Goal: Information Seeking & Learning: Learn about a topic

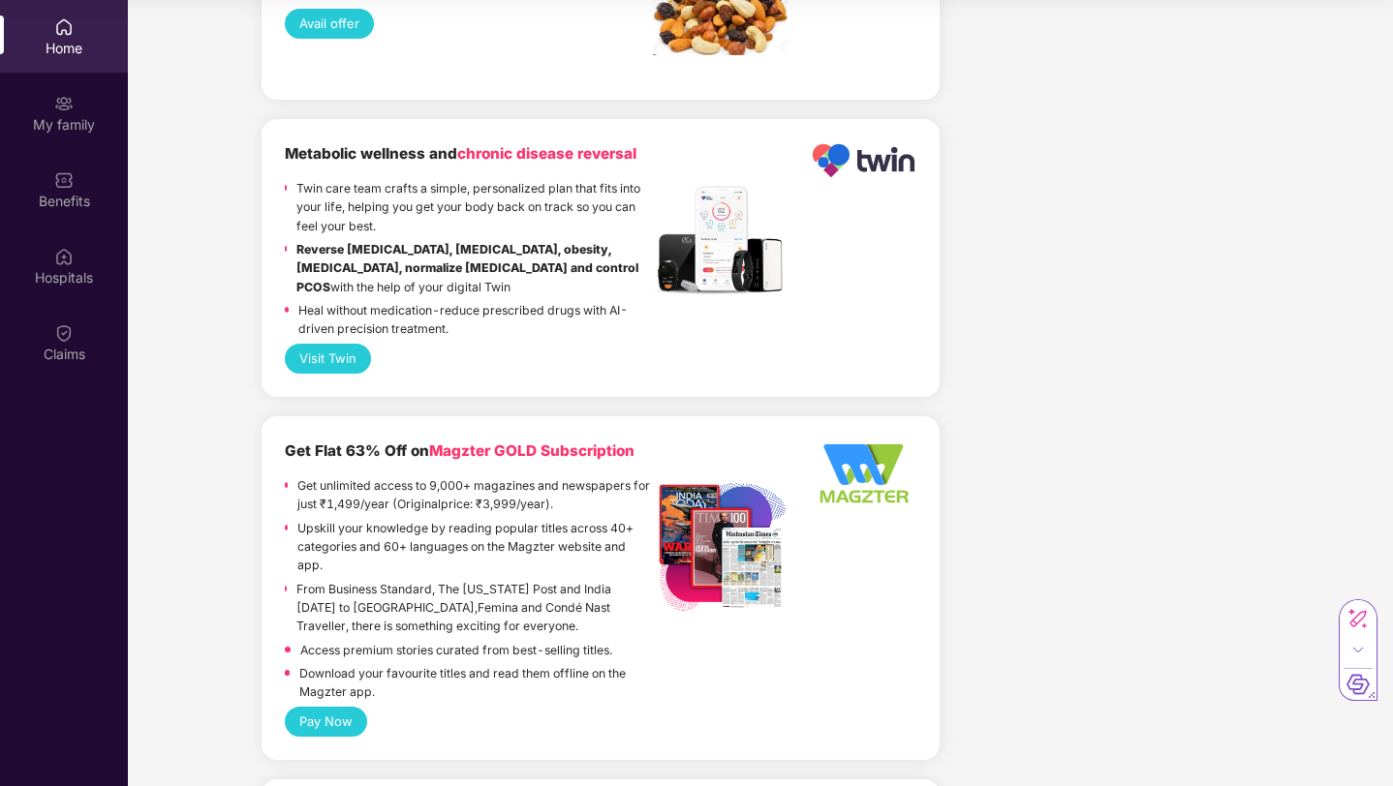
scroll to position [2615, 0]
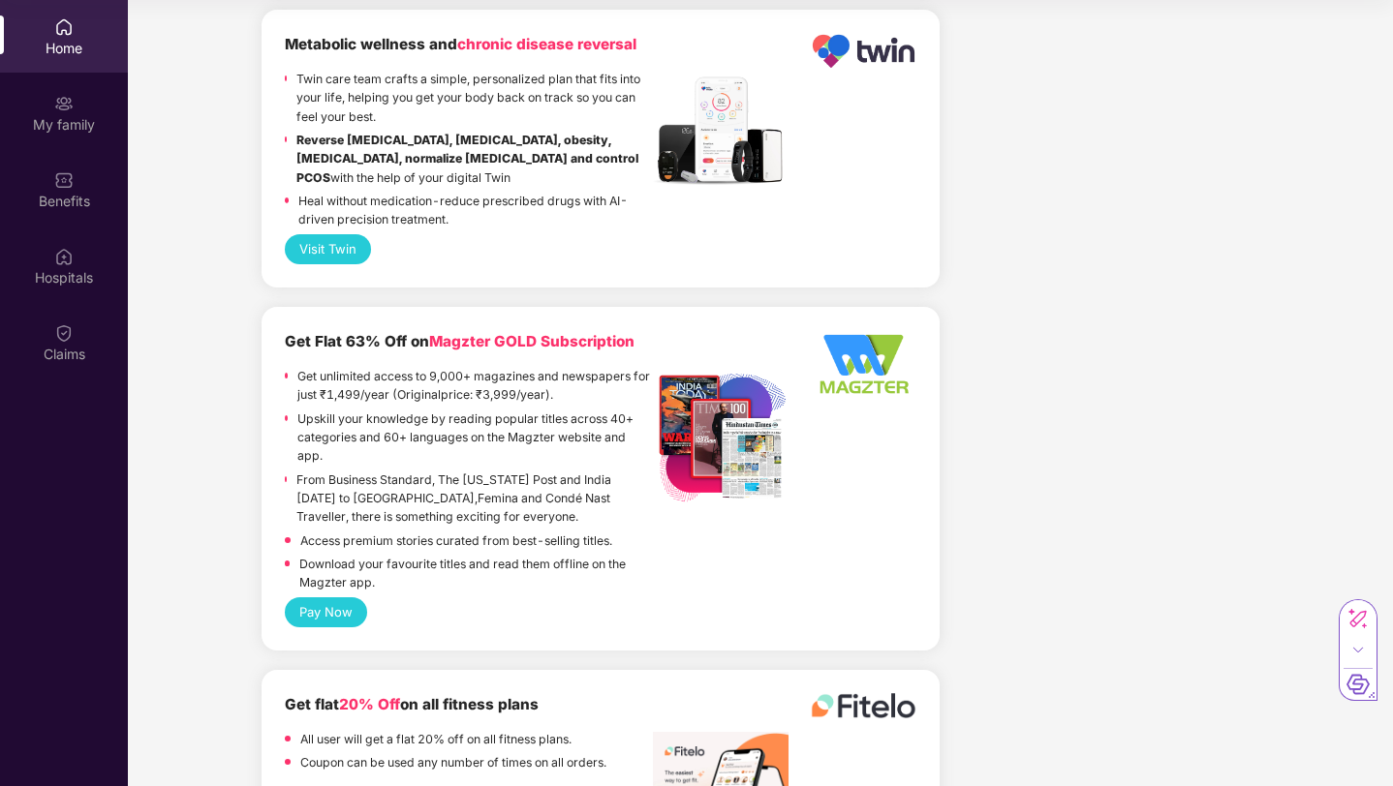
click at [393, 476] on p "From Business Standard, The [US_STATE] Post and India [DATE] to [GEOGRAPHIC_DAT…" at bounding box center [474, 499] width 356 height 56
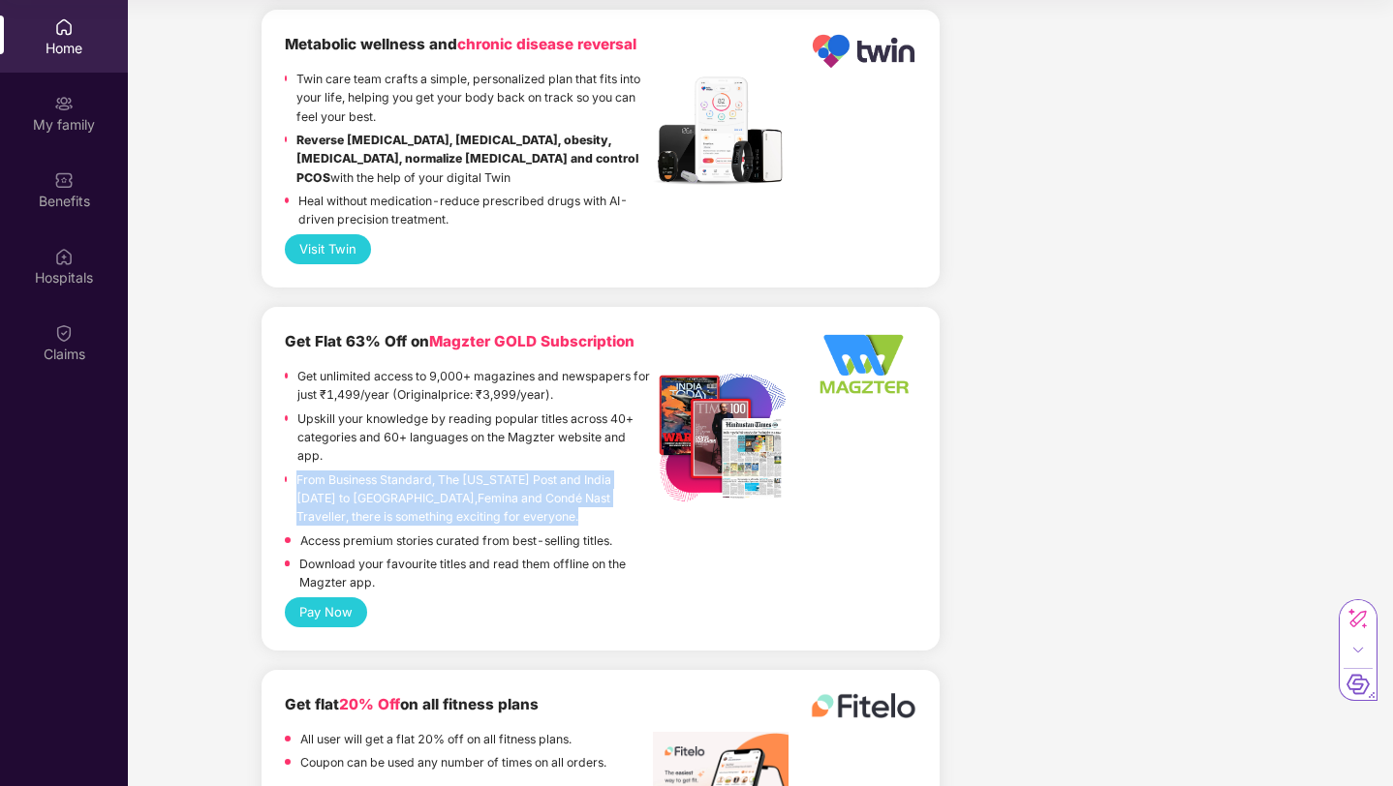
click at [393, 476] on p "From Business Standard, The [US_STATE] Post and India [DATE] to [GEOGRAPHIC_DAT…" at bounding box center [474, 499] width 356 height 56
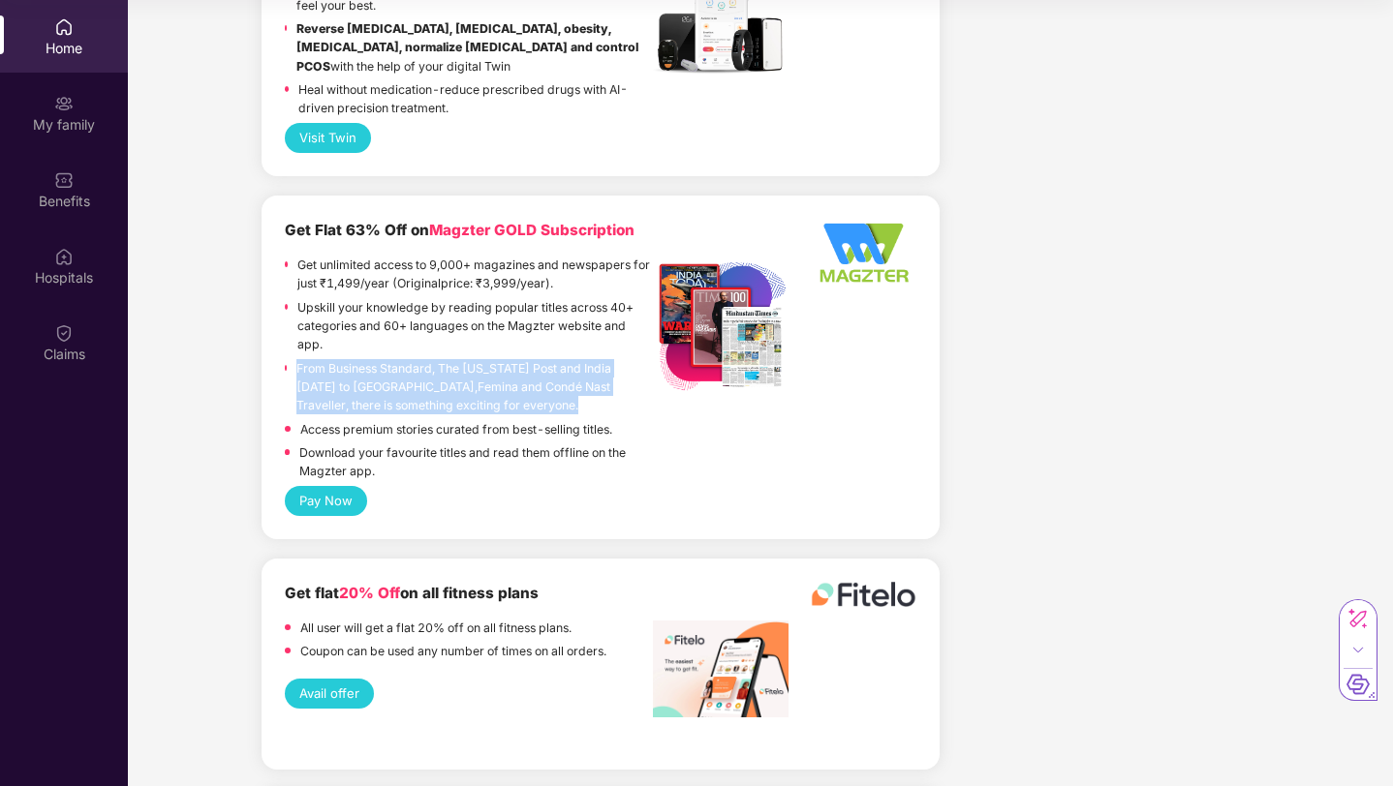
scroll to position [2759, 0]
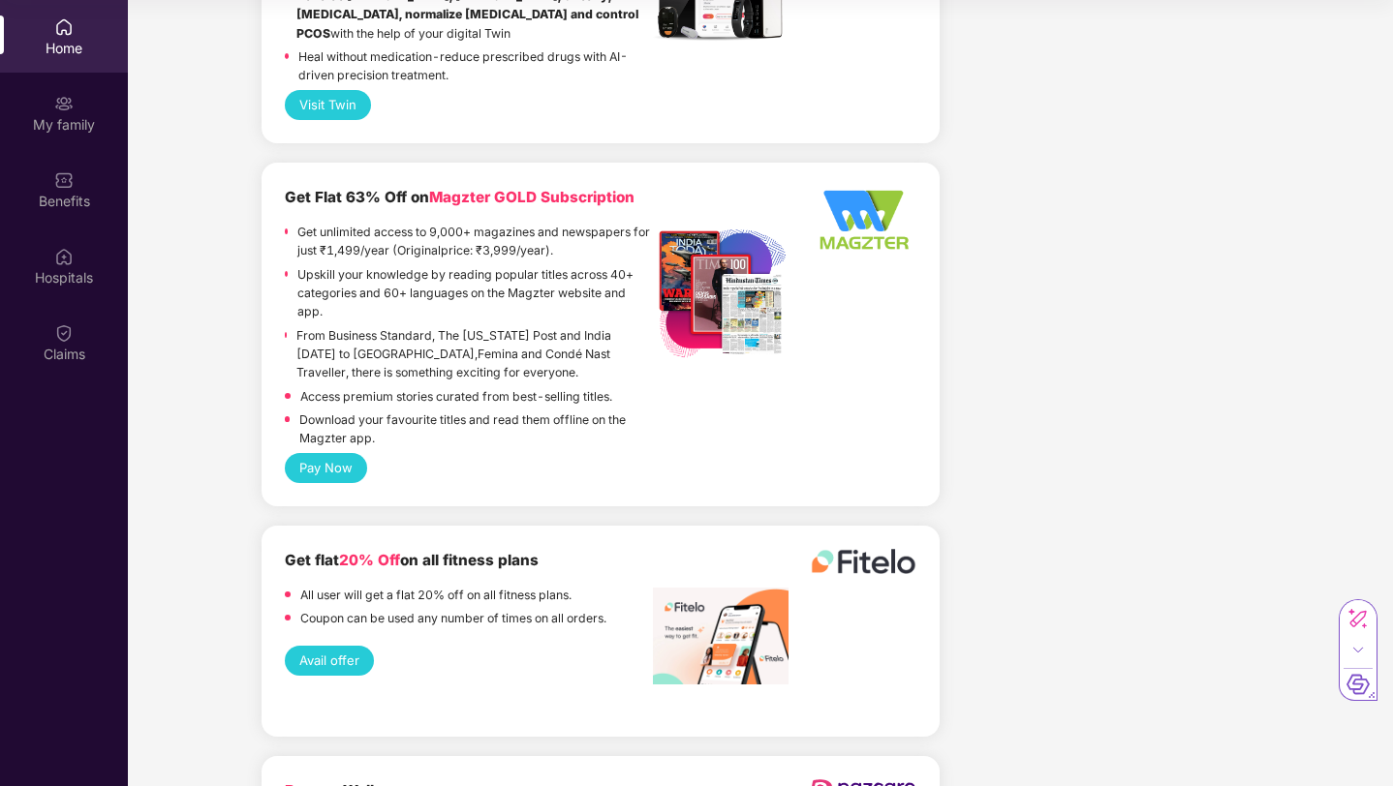
click at [390, 586] on p "All user will get a flat 20% off on all fitness plans." at bounding box center [435, 595] width 271 height 18
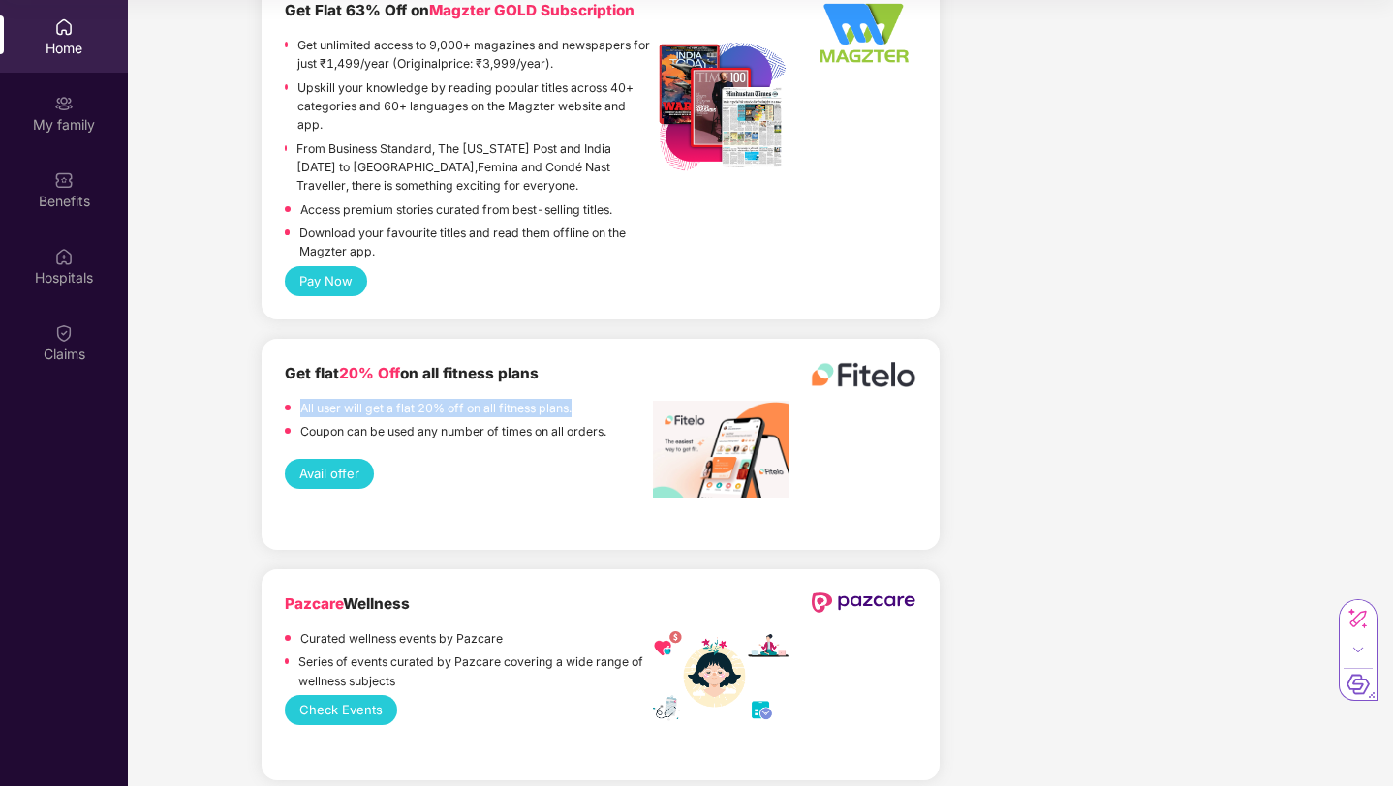
scroll to position [2972, 0]
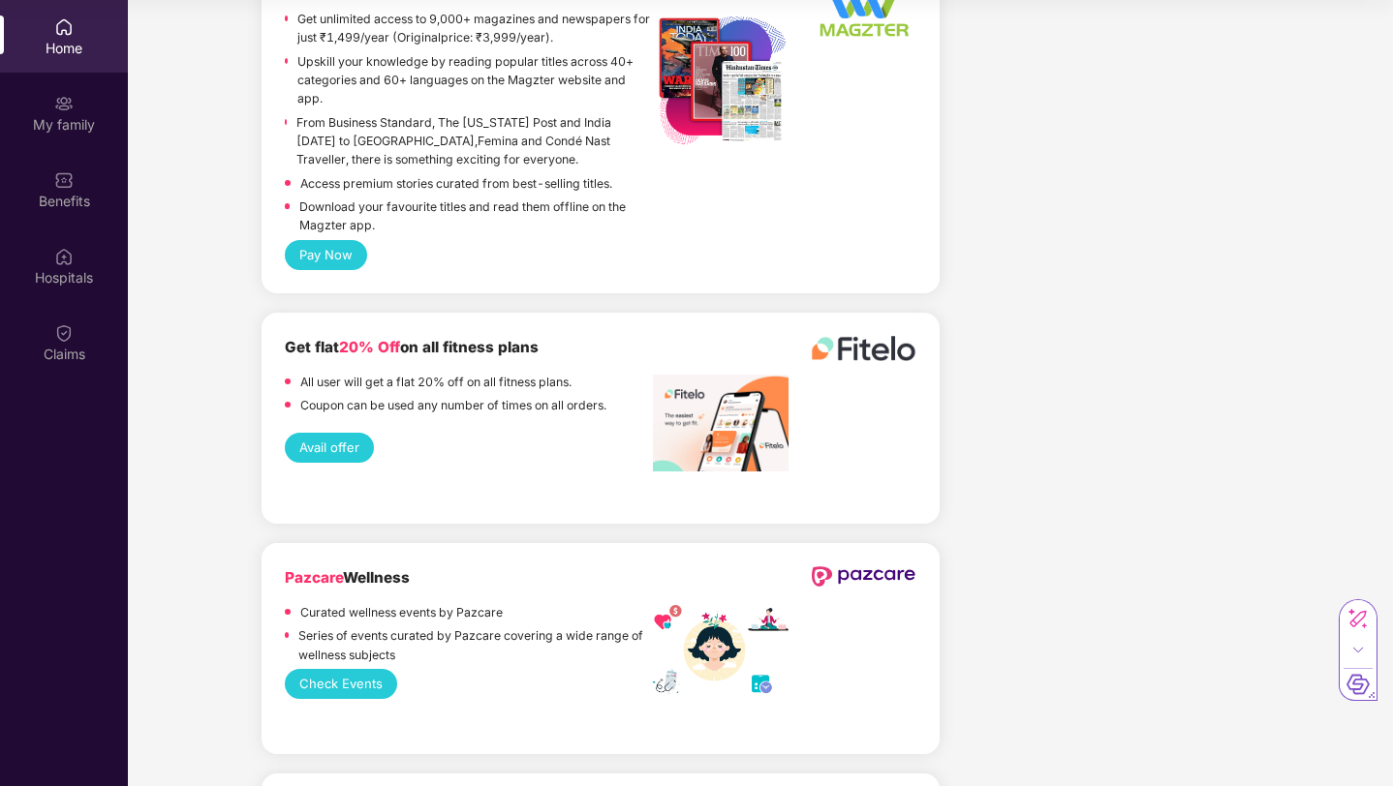
click at [388, 567] on div "Pazcare Wellness Curated wellness events by Pazcare Series of events curated by…" at bounding box center [469, 618] width 368 height 103
click at [383, 568] on b "Pazcare Wellness" at bounding box center [347, 577] width 125 height 18
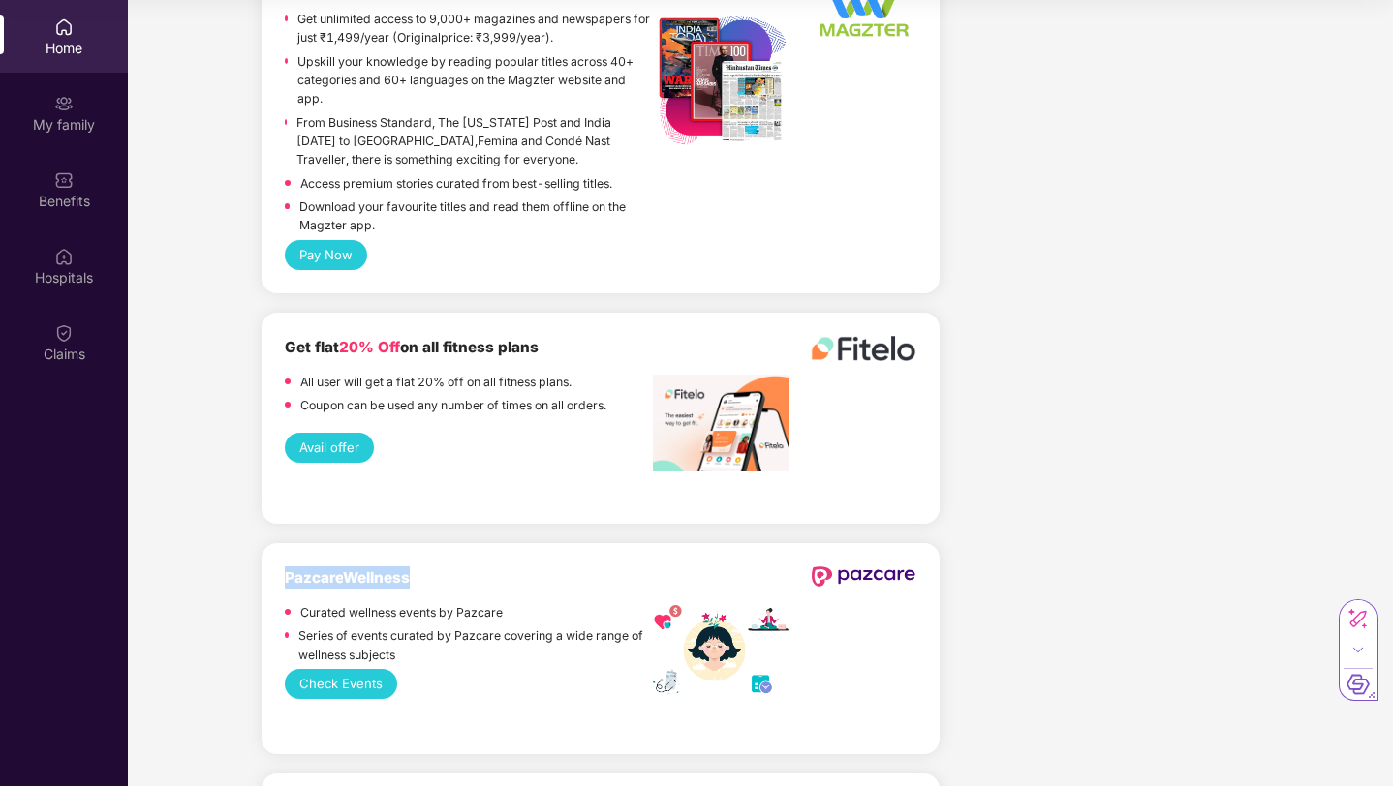
click at [383, 568] on b "Pazcare Wellness" at bounding box center [347, 577] width 125 height 18
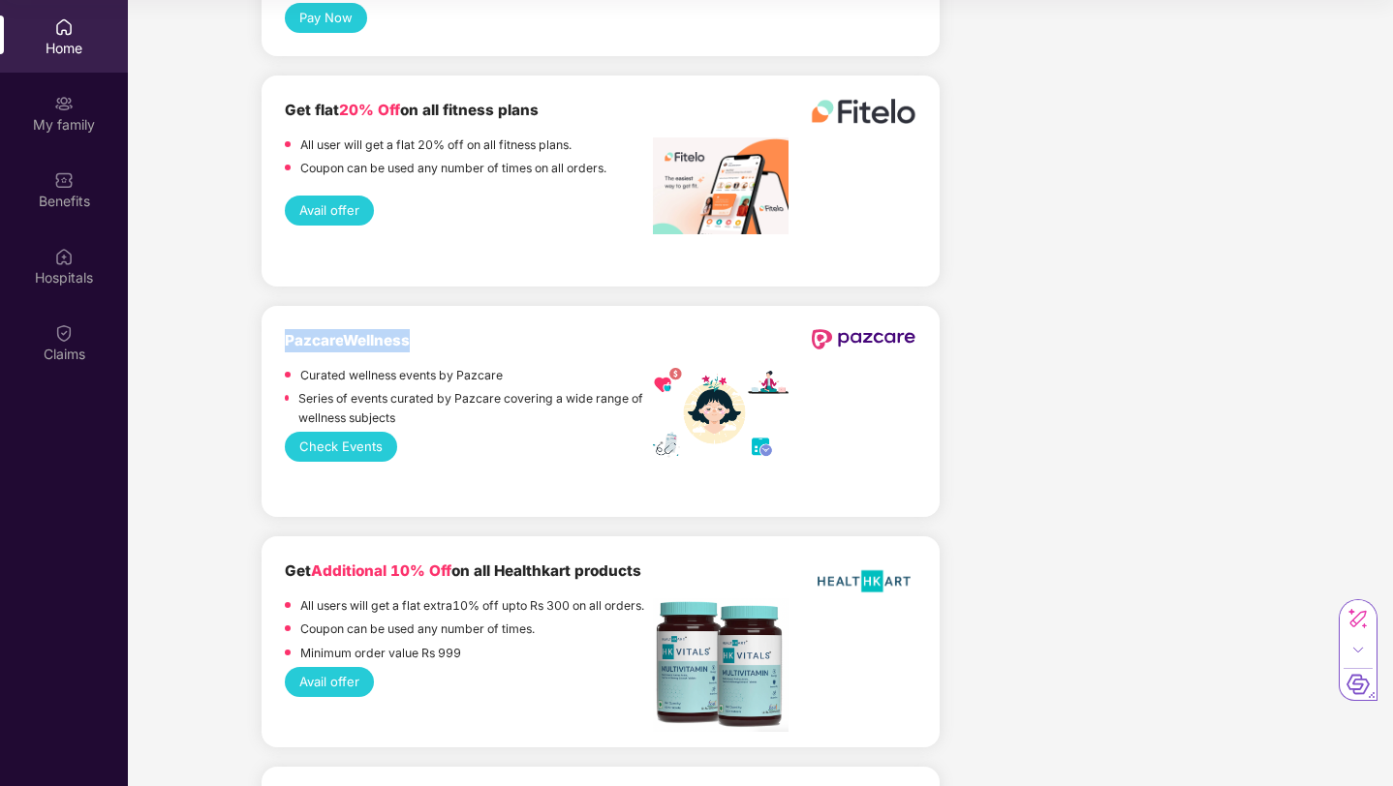
scroll to position [3210, 0]
click at [389, 596] on div "All users will get a flat extra10% off upto Rs 300 on all orders." at bounding box center [472, 607] width 344 height 23
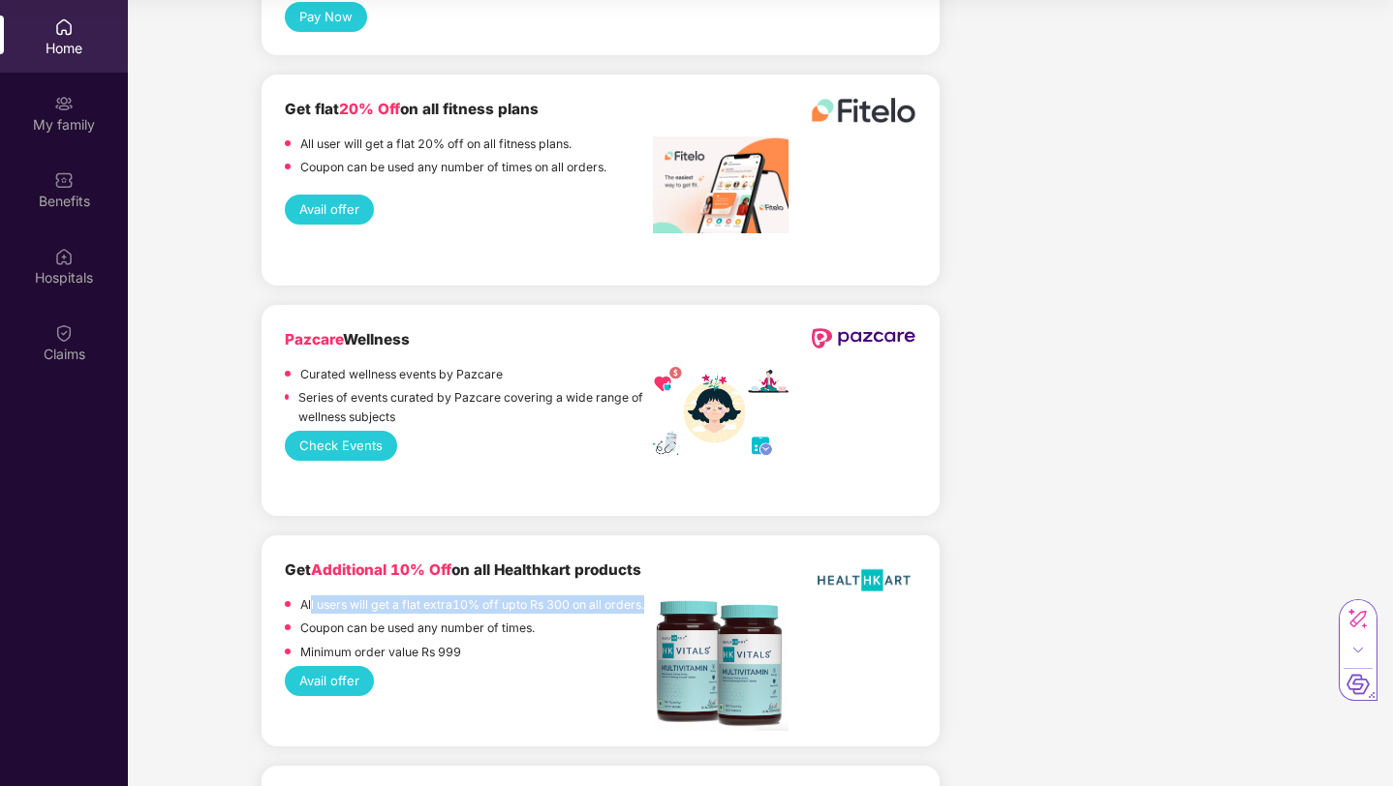
click at [389, 596] on div "All users will get a flat extra10% off upto Rs 300 on all orders." at bounding box center [472, 607] width 344 height 23
